Goal: Information Seeking & Learning: Learn about a topic

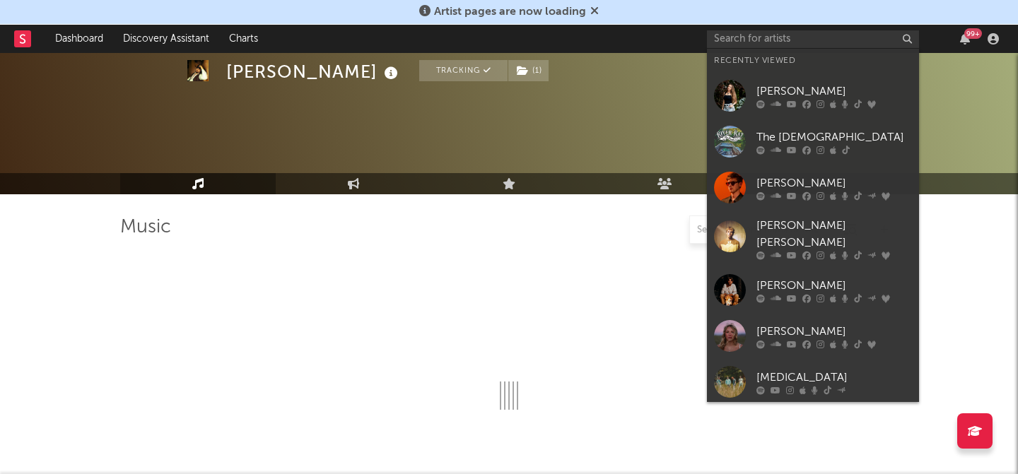
scroll to position [825, 0]
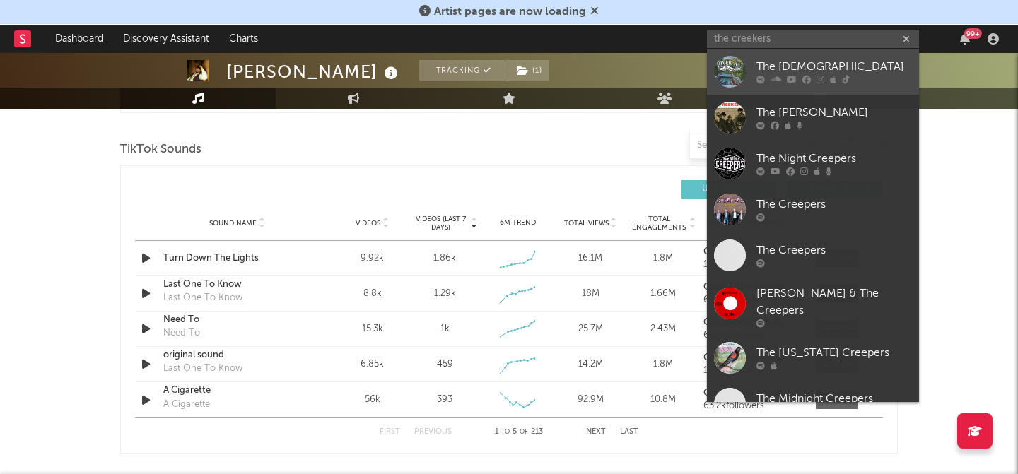
type input "the creekers"
click at [792, 73] on div "The [DEMOGRAPHIC_DATA]" at bounding box center [834, 67] width 156 height 17
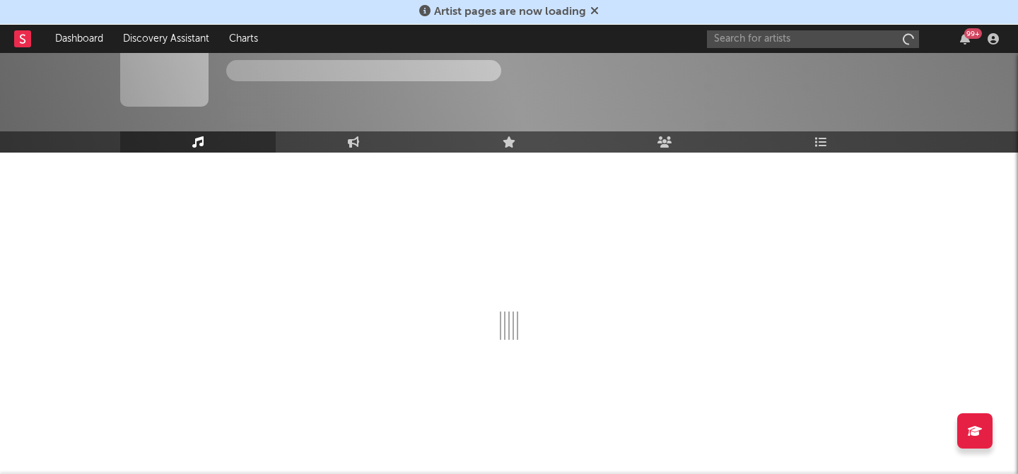
scroll to position [42, 0]
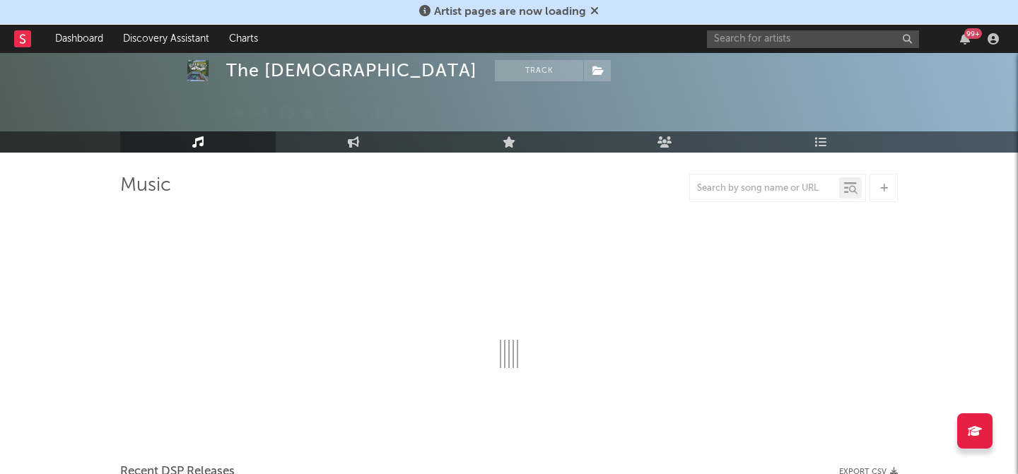
select select "6m"
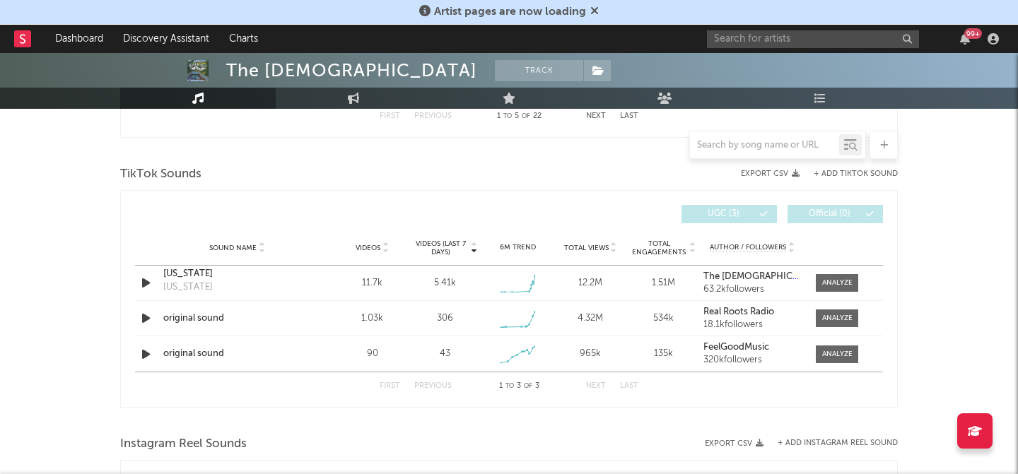
scroll to position [916, 0]
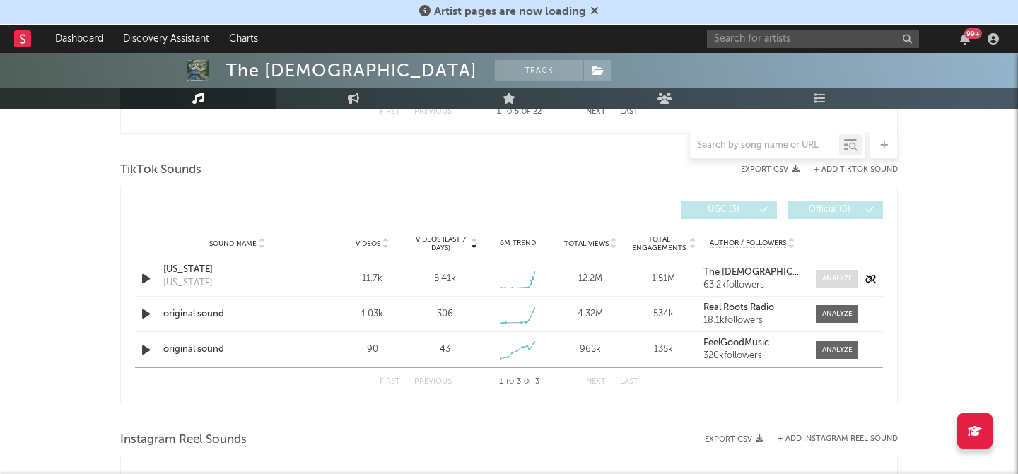
click at [836, 271] on span at bounding box center [837, 279] width 42 height 18
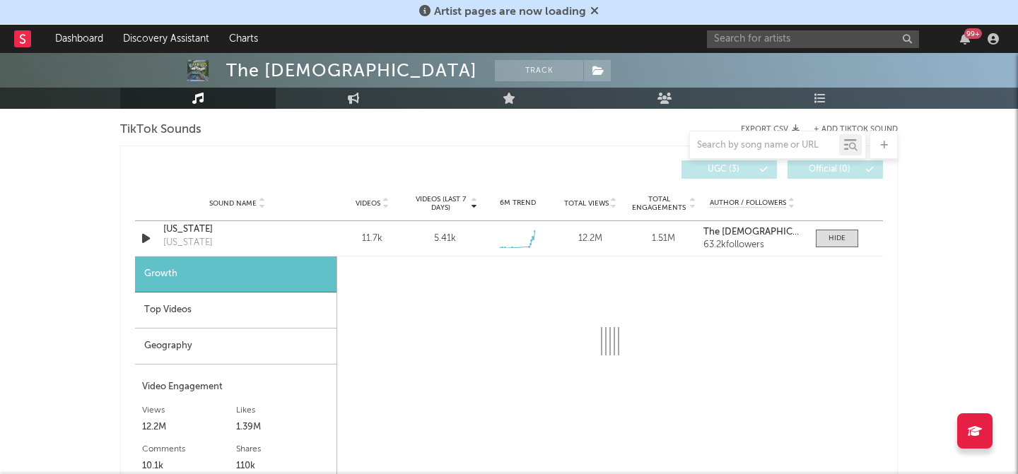
select select "1w"
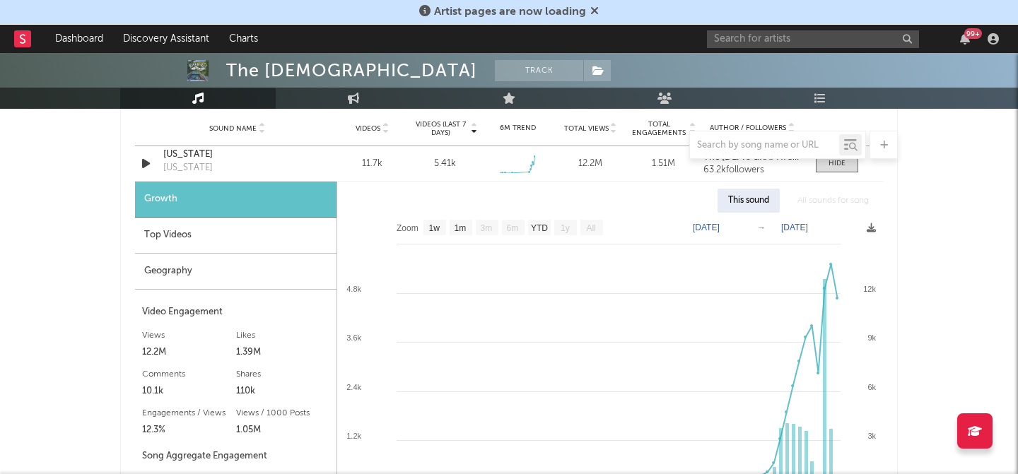
scroll to position [1030, 0]
